Goal: Book appointment/travel/reservation

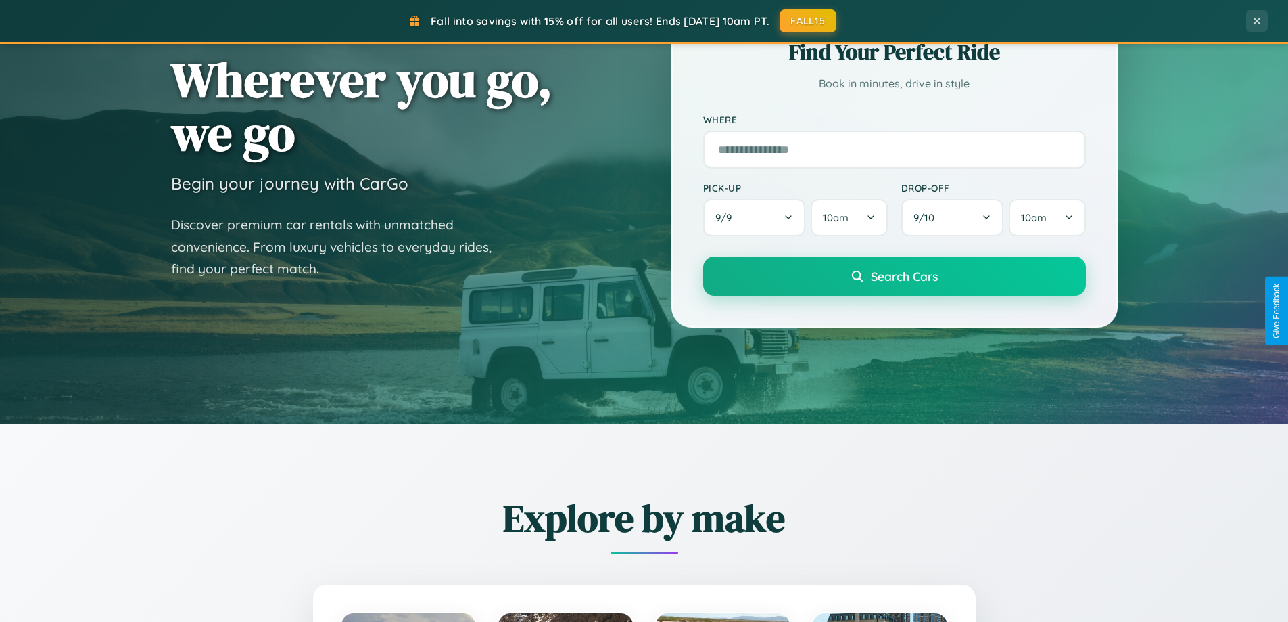
scroll to position [583, 0]
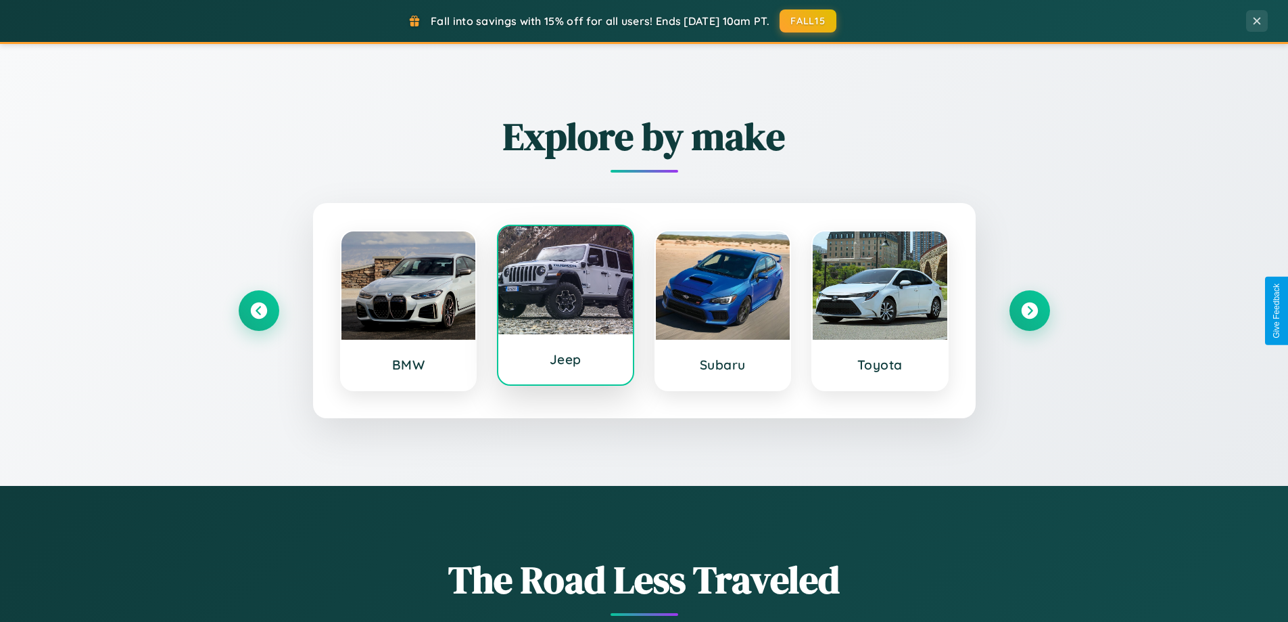
click at [565, 310] on div at bounding box center [565, 280] width 135 height 108
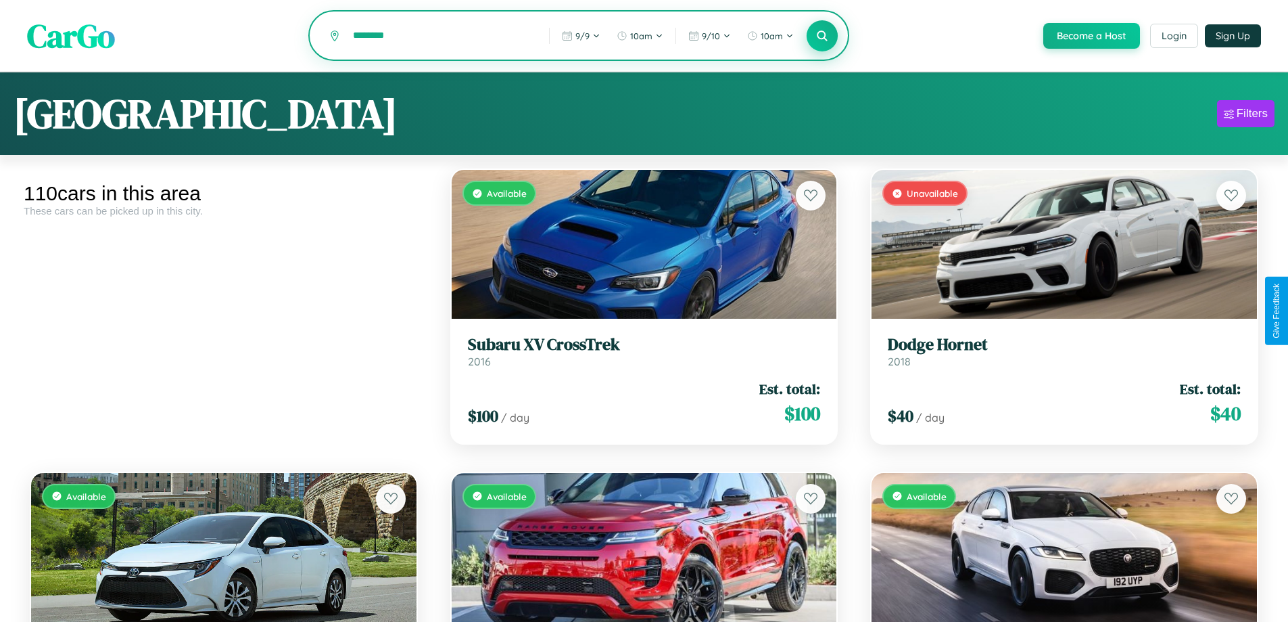
type input "********"
click at [822, 37] on icon at bounding box center [822, 35] width 13 height 13
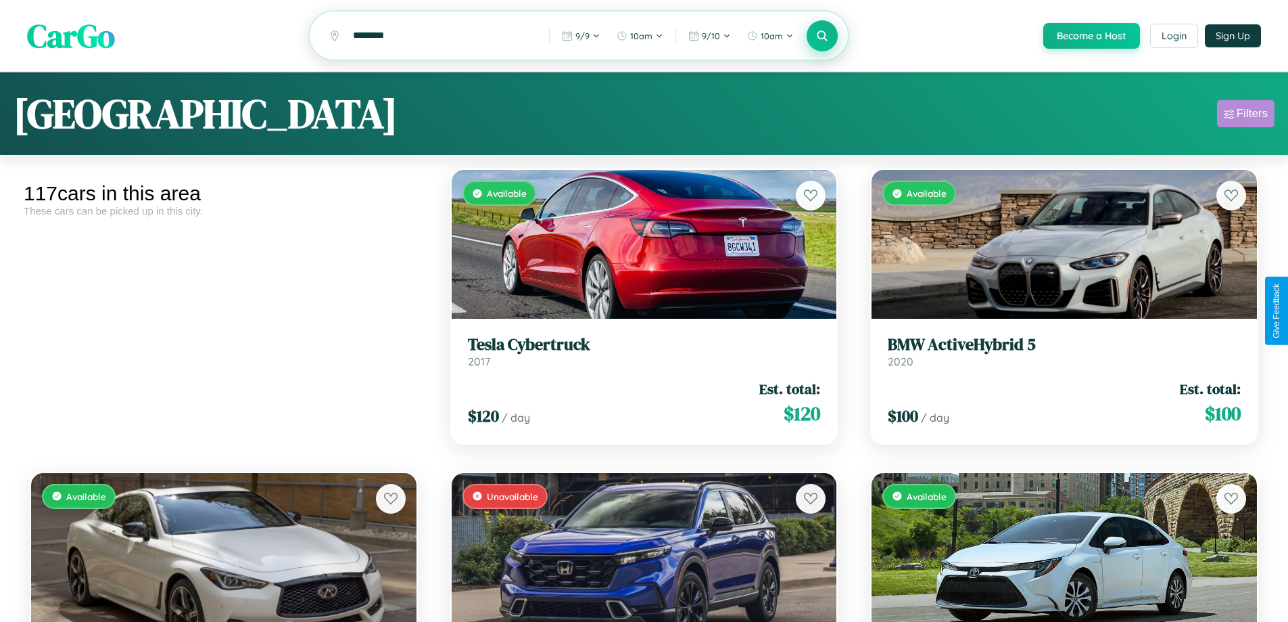
click at [1246, 116] on div "Filters" at bounding box center [1252, 114] width 31 height 14
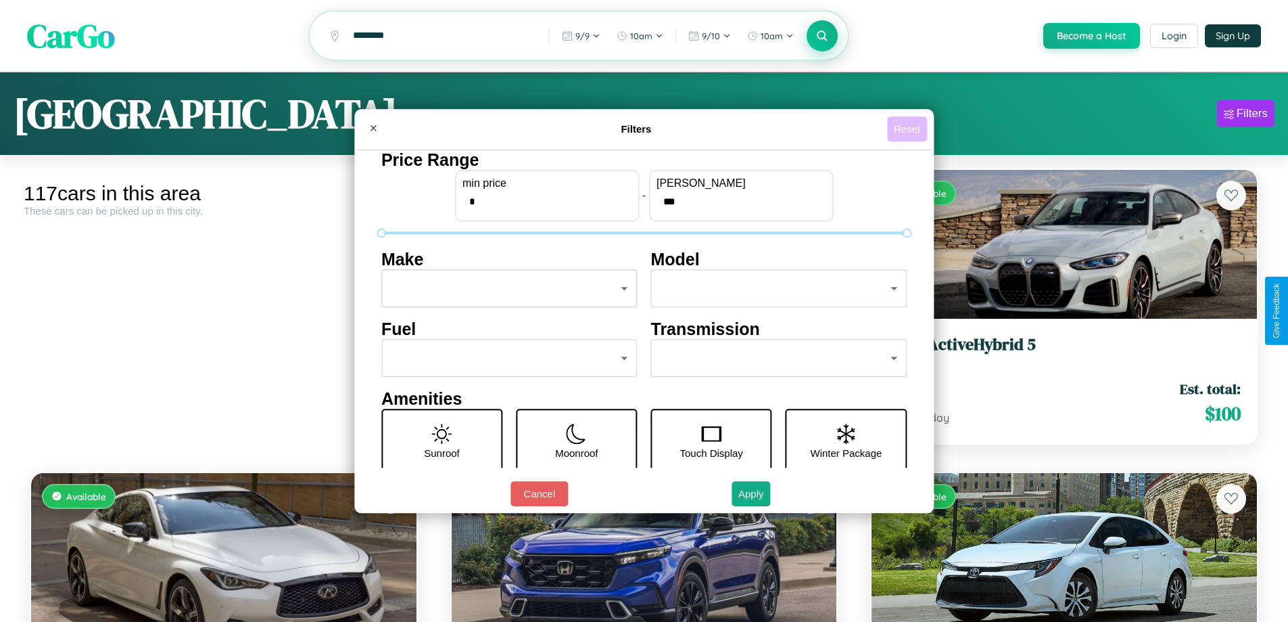
click at [909, 128] on button "Reset" at bounding box center [907, 128] width 40 height 25
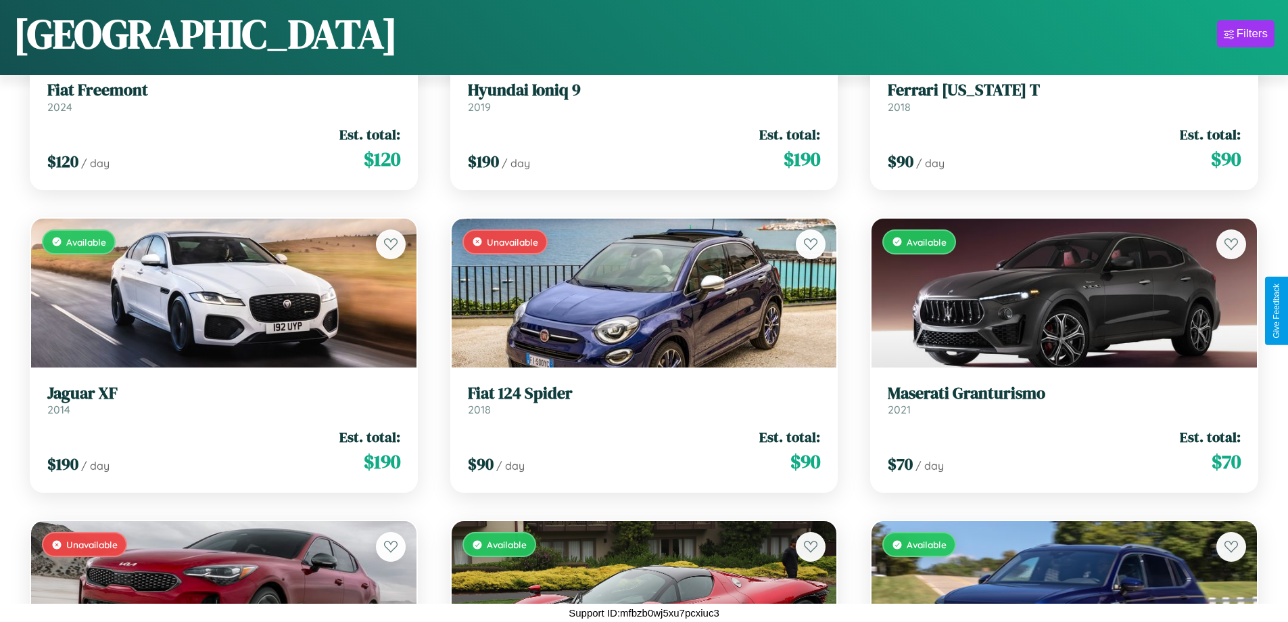
scroll to position [11613, 0]
